Goal: Task Accomplishment & Management: Use online tool/utility

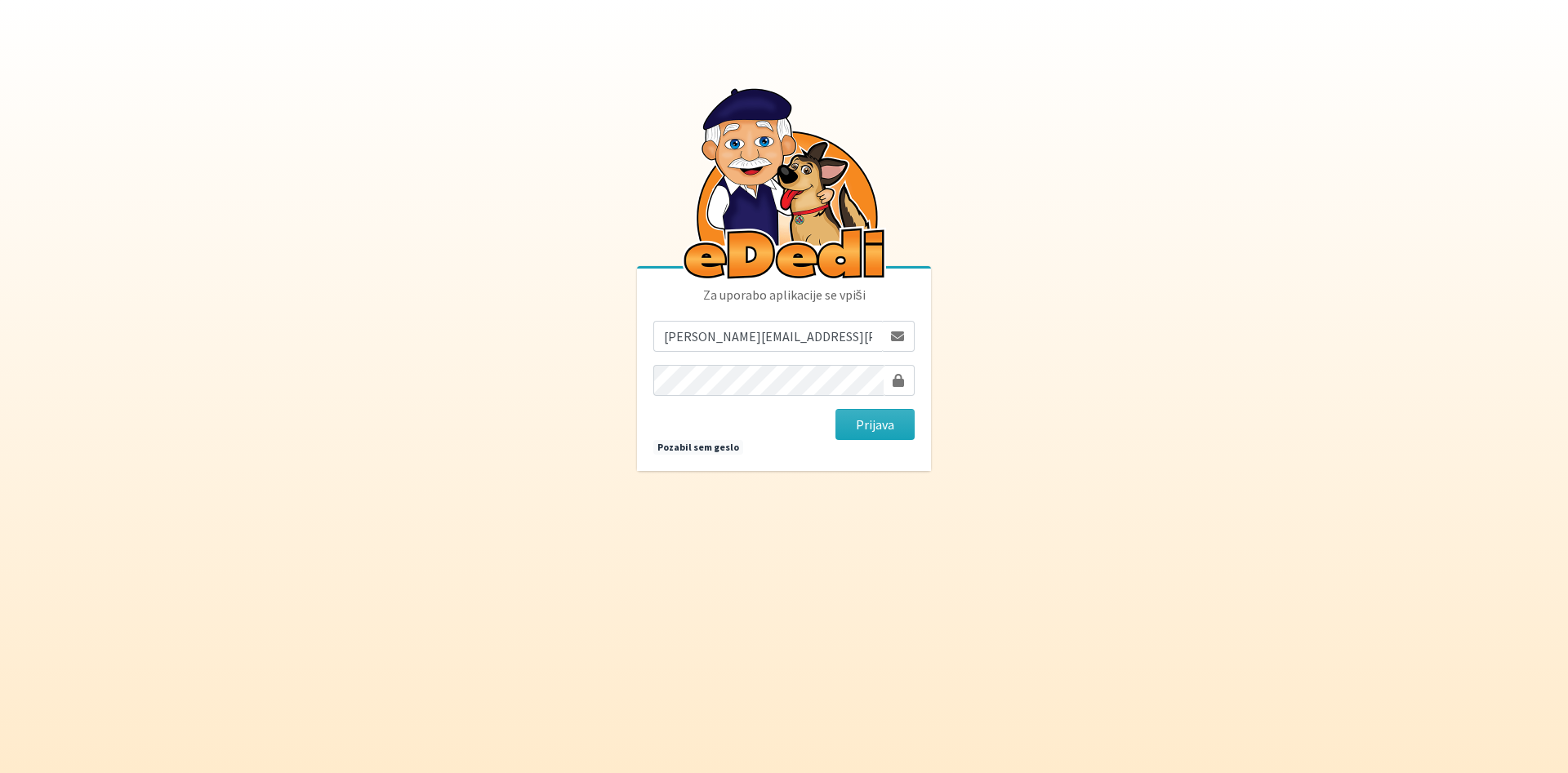
drag, startPoint x: 863, startPoint y: 426, endPoint x: 1136, endPoint y: 16, distance: 492.6
click at [865, 426] on button "Prijava" at bounding box center [875, 424] width 79 height 31
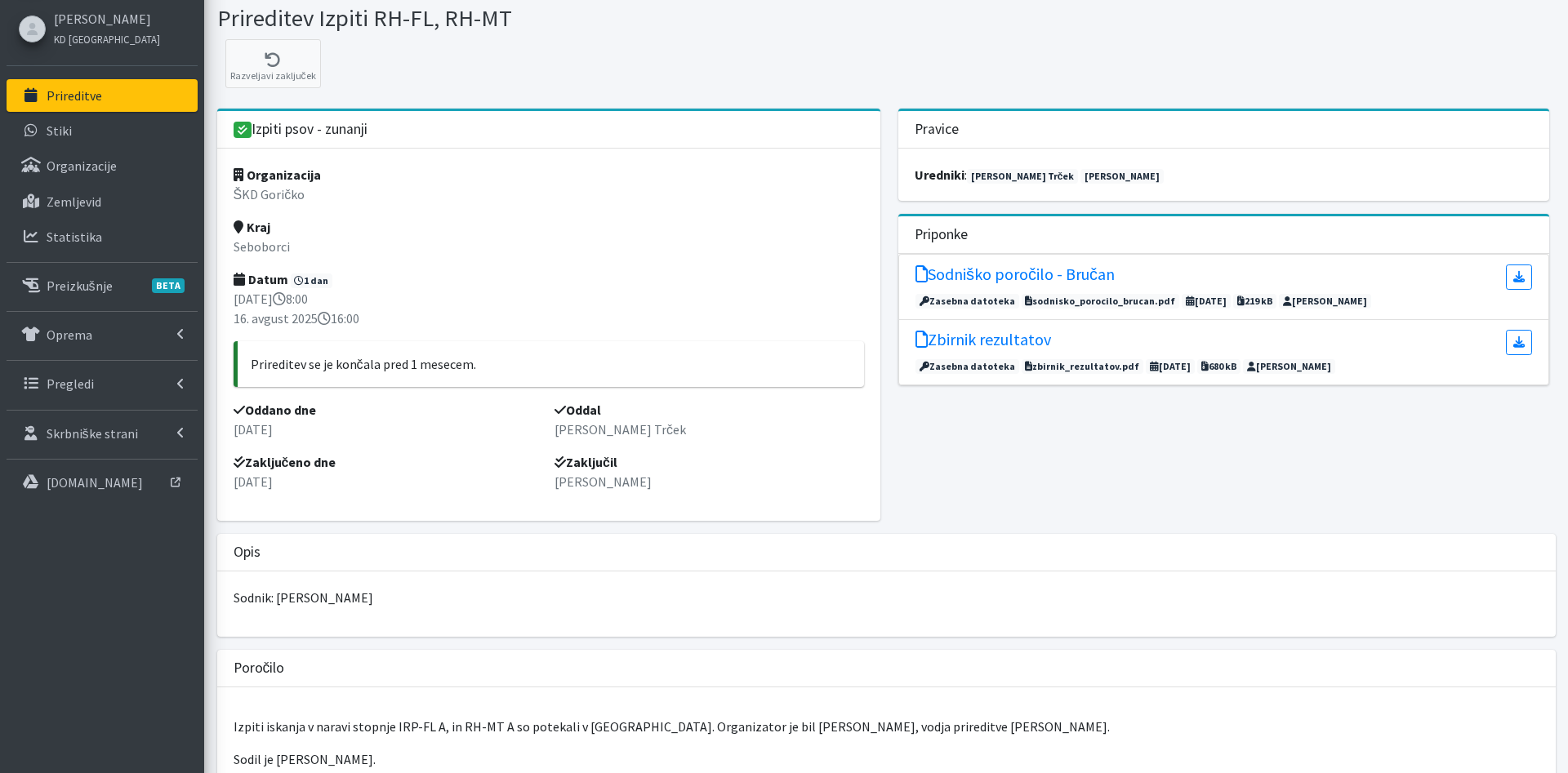
scroll to position [167, 0]
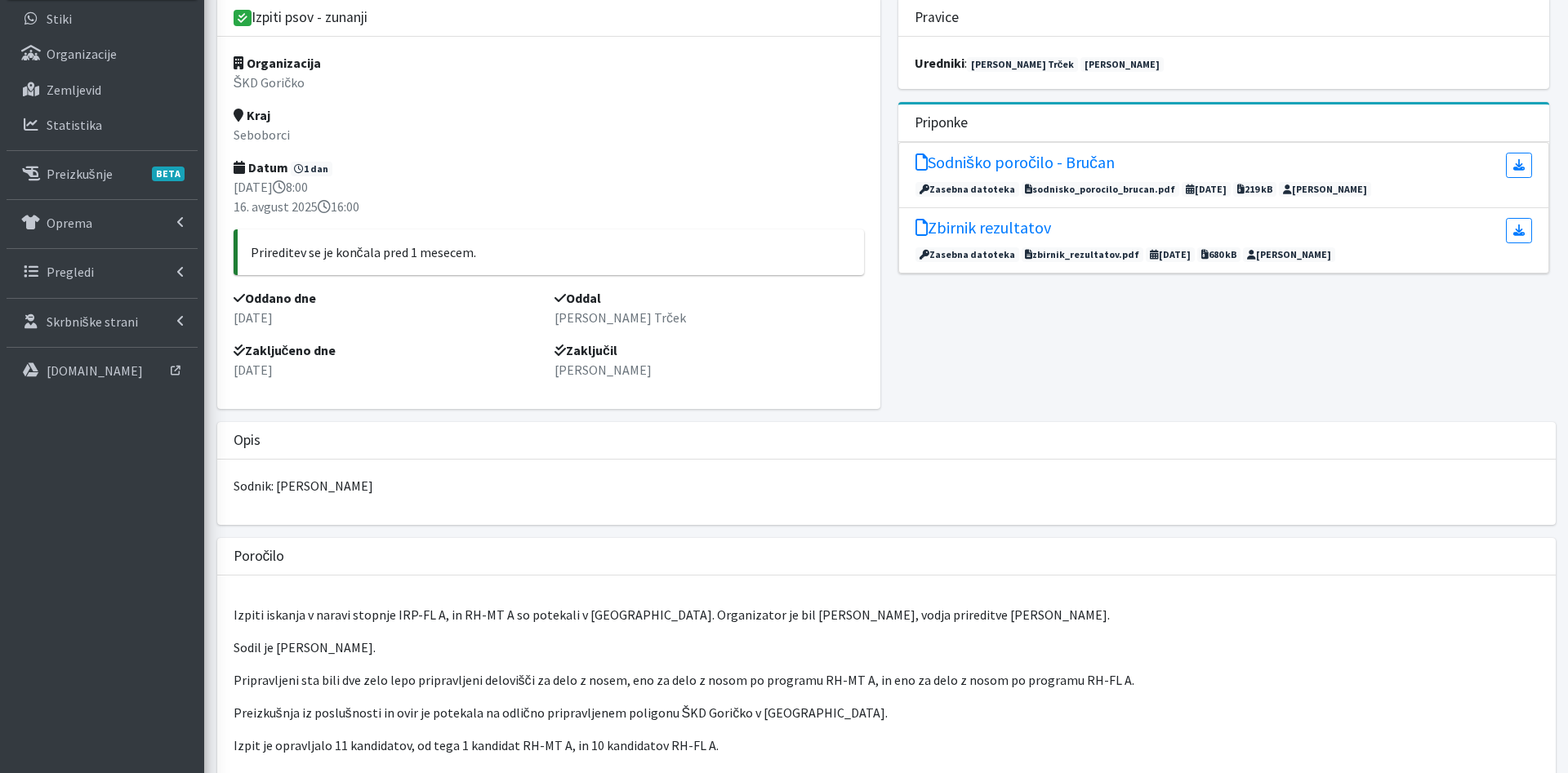
drag, startPoint x: 1184, startPoint y: 99, endPoint x: 1263, endPoint y: 153, distance: 95.7
click at [1263, 153] on div "Pravice uredniki : Tanja Ficko Trček Vladimir Škerlak Priponke Sodniško poročil…" at bounding box center [1224, 209] width 675 height 426
click at [1249, 126] on div "Priponke" at bounding box center [1224, 123] width 651 height 38
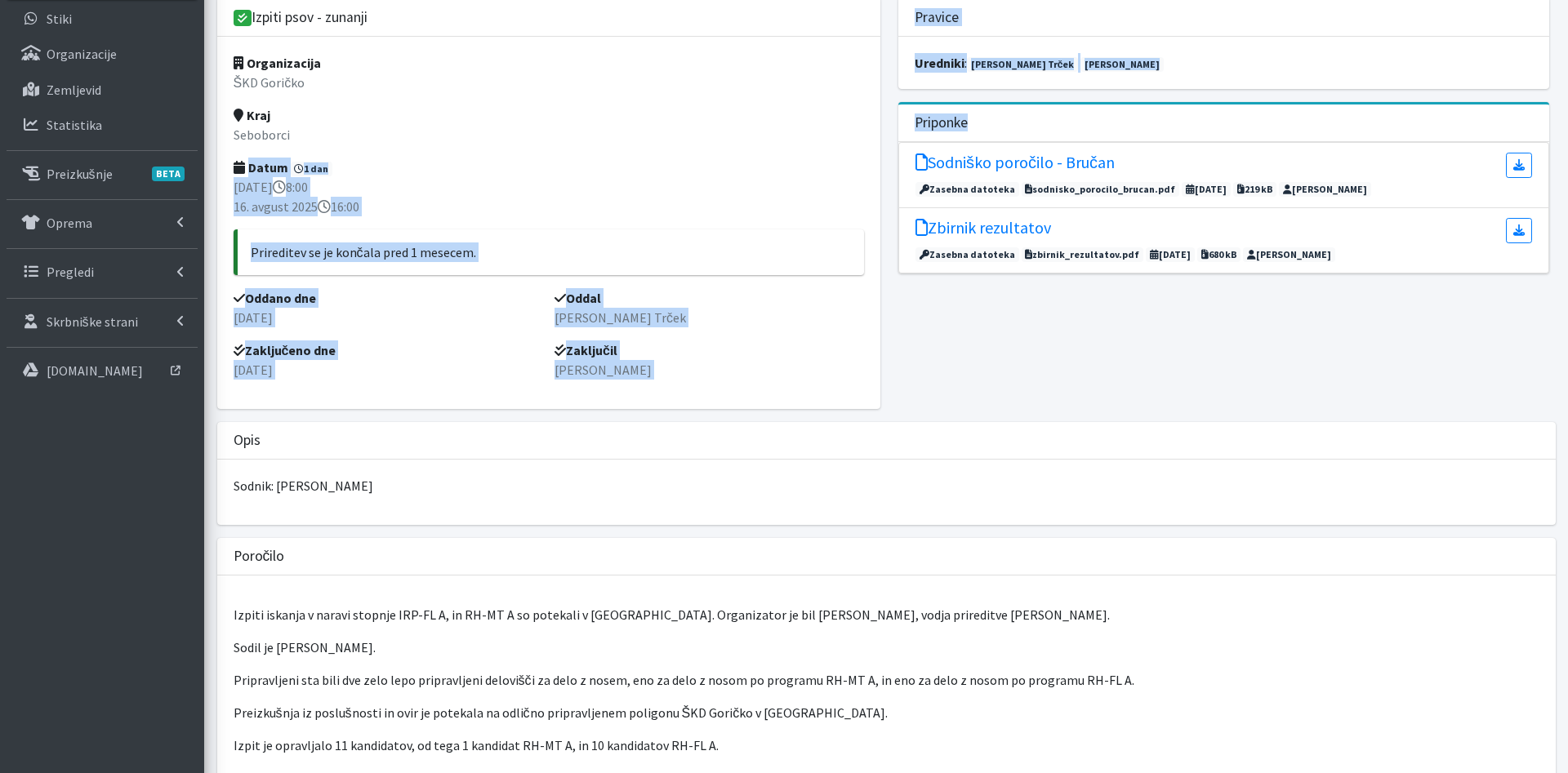
drag, startPoint x: 977, startPoint y: 131, endPoint x: 868, endPoint y: 126, distance: 109.1
drag, startPoint x: 976, startPoint y: 111, endPoint x: 1065, endPoint y: 103, distance: 89.4
click at [982, 111] on div "Priponke" at bounding box center [1224, 123] width 651 height 38
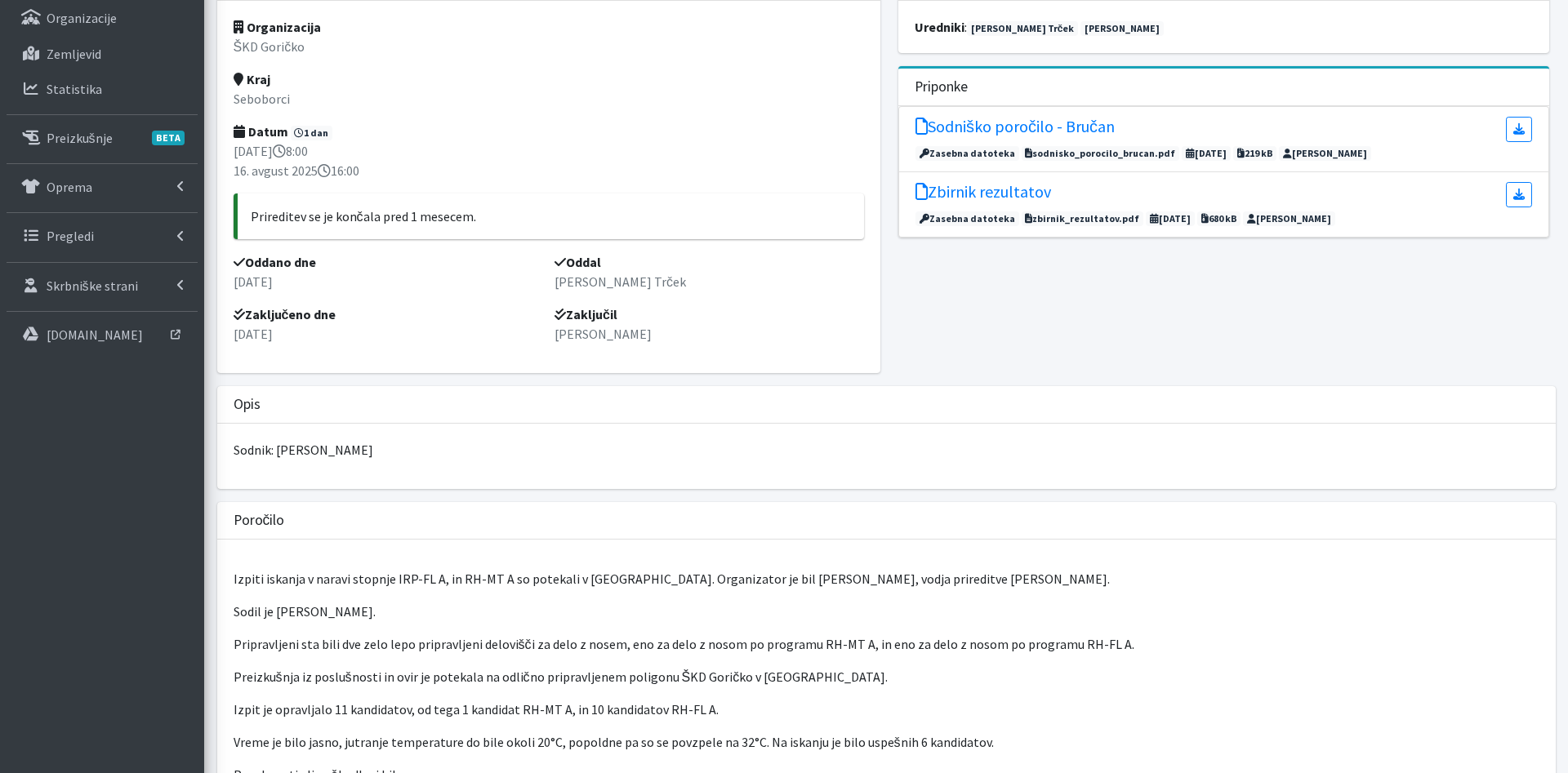
scroll to position [0, 0]
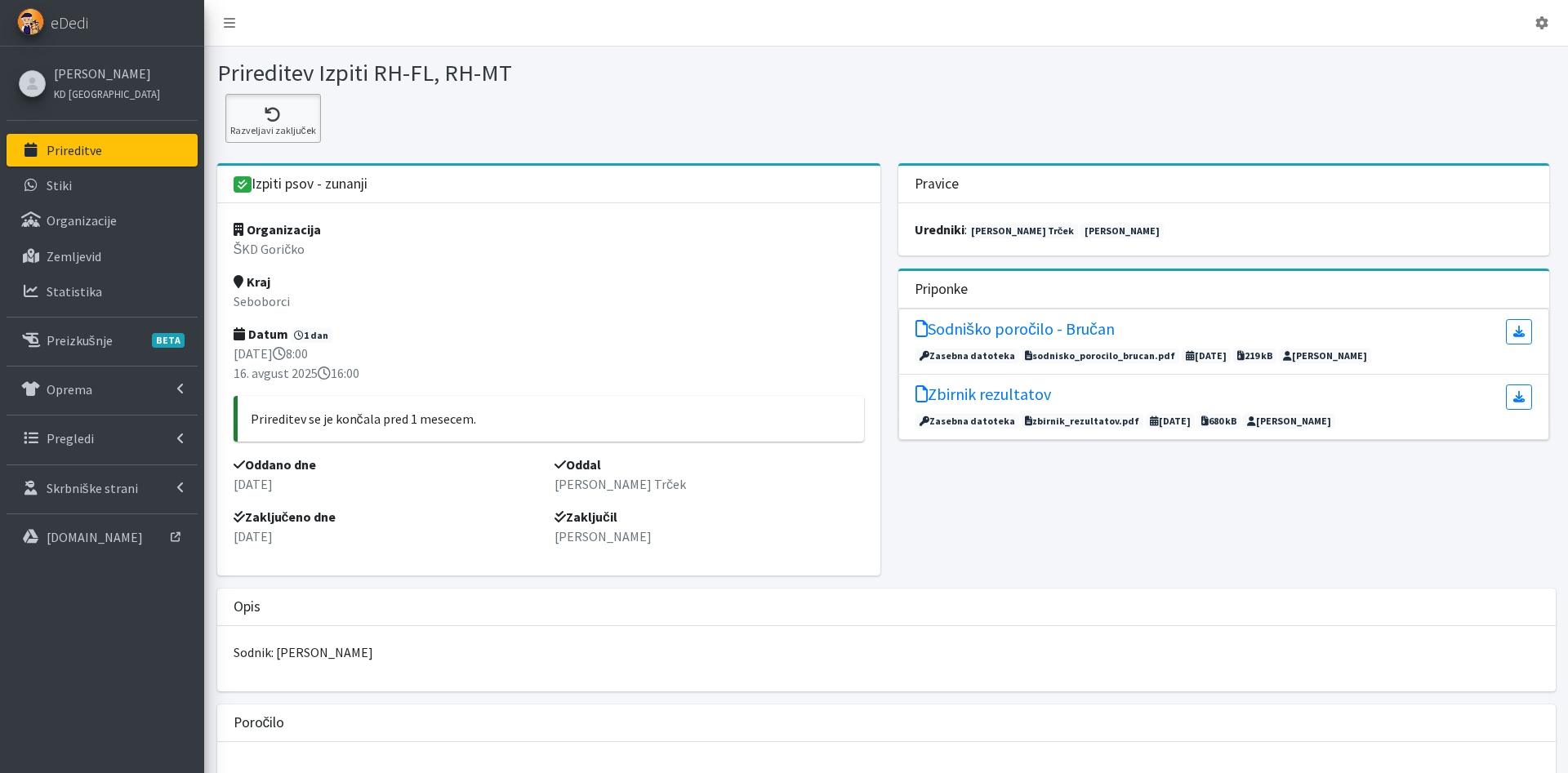
click at [255, 110] on icon at bounding box center [273, 115] width 85 height 16
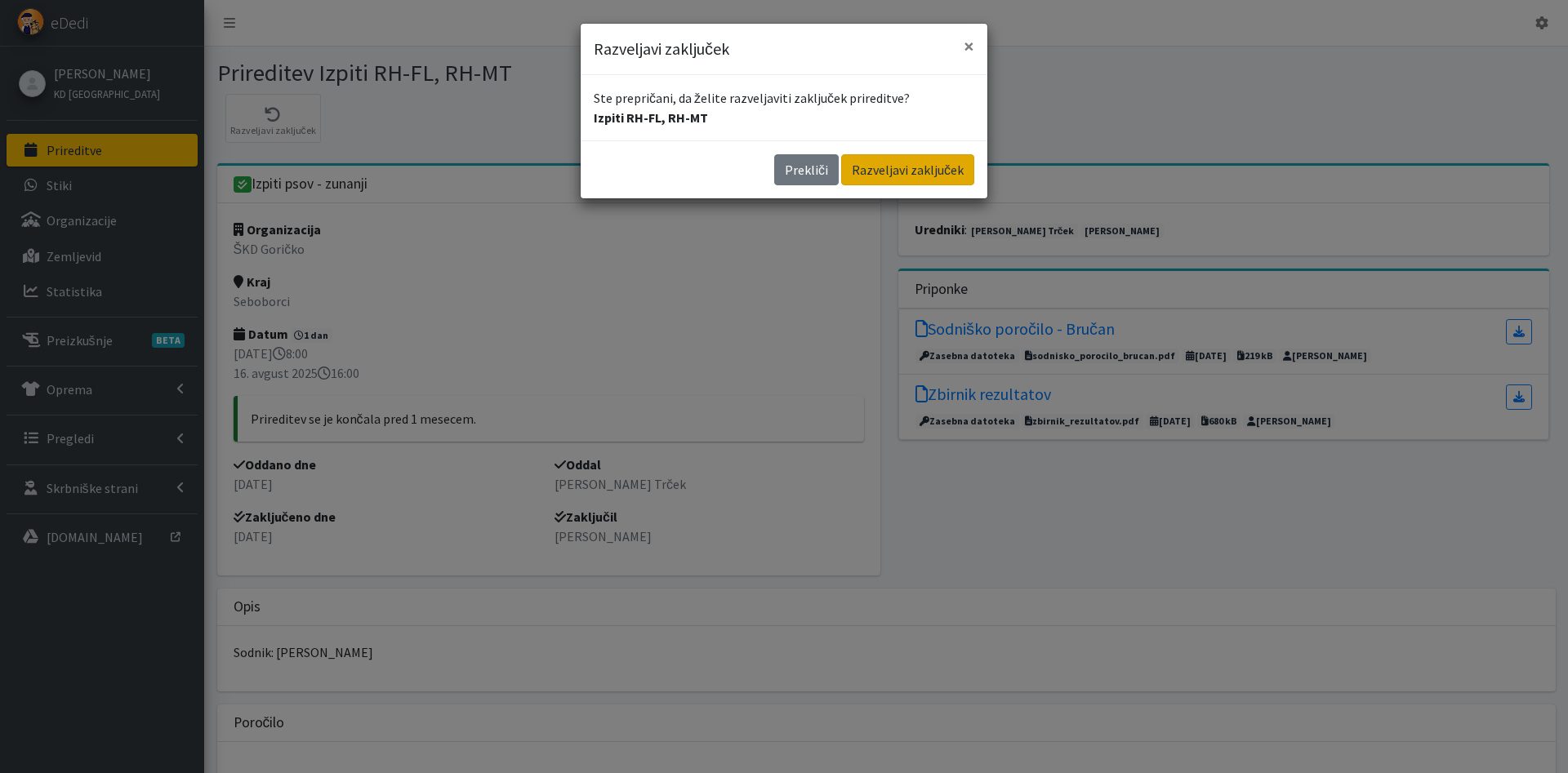
drag, startPoint x: 915, startPoint y: 192, endPoint x: 911, endPoint y: 180, distance: 12.6
click at [914, 191] on div "Prekliči Razveljavi zaključek" at bounding box center [784, 170] width 407 height 58
click at [910, 169] on button "Razveljavi zaključek" at bounding box center [907, 169] width 133 height 31
